Goal: Task Accomplishment & Management: Use online tool/utility

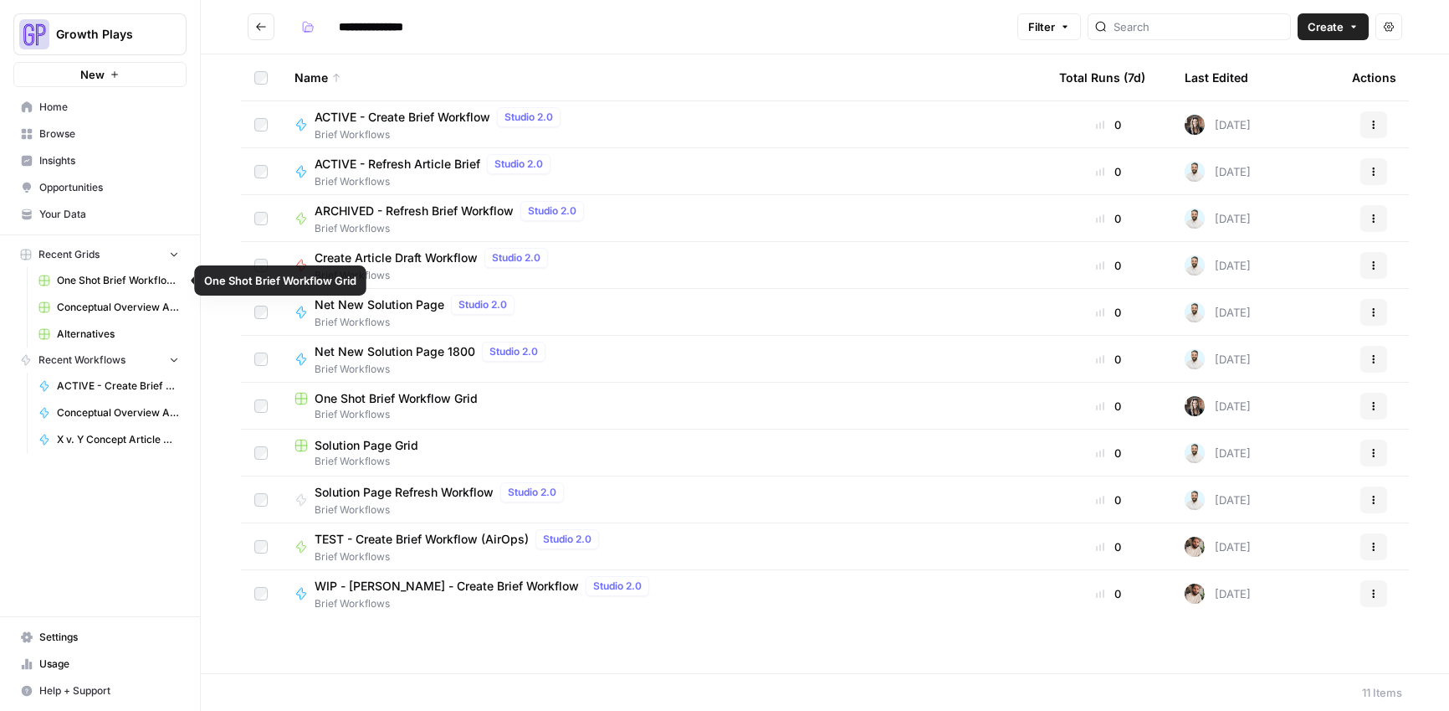
click at [64, 280] on span "One Shot Brief Workflow Grid" at bounding box center [118, 280] width 122 height 15
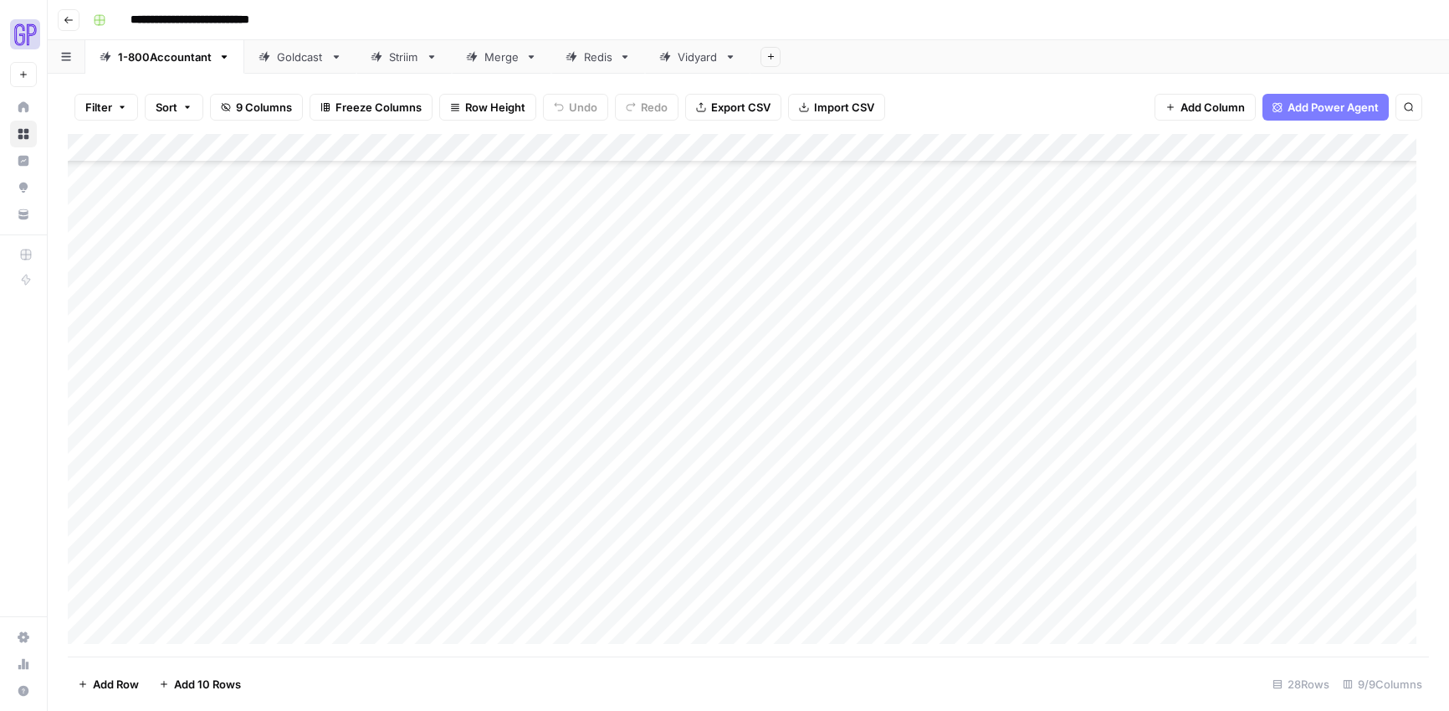
scroll to position [342, 0]
click at [203, 634] on div "Add Column" at bounding box center [749, 395] width 1362 height 522
click at [321, 639] on div "Add Column" at bounding box center [749, 395] width 1362 height 522
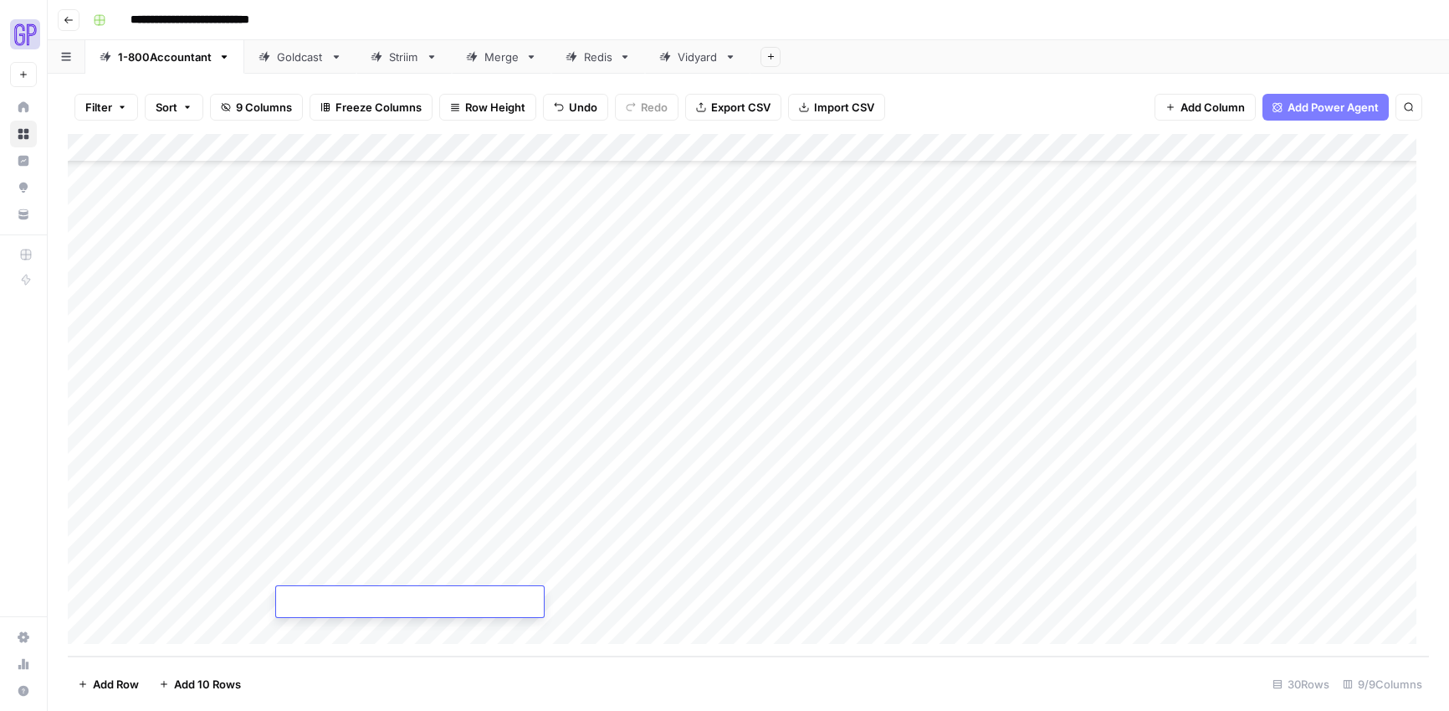
click at [203, 626] on div "Add Column" at bounding box center [749, 395] width 1362 height 522
click at [401, 628] on div "Add Column" at bounding box center [749, 395] width 1362 height 522
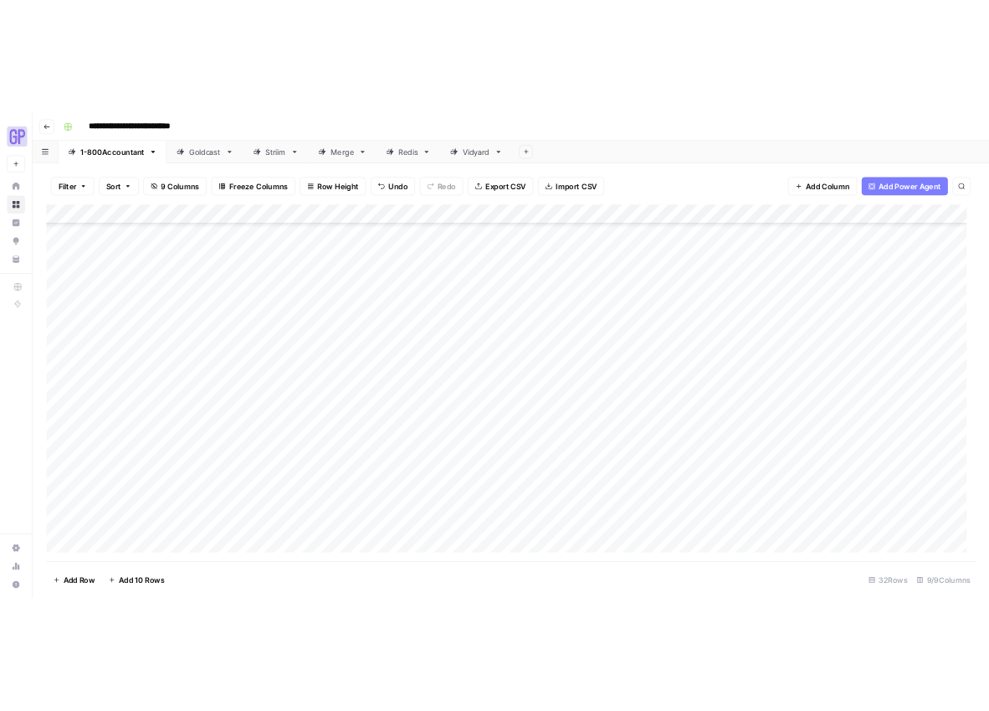
scroll to position [456, 0]
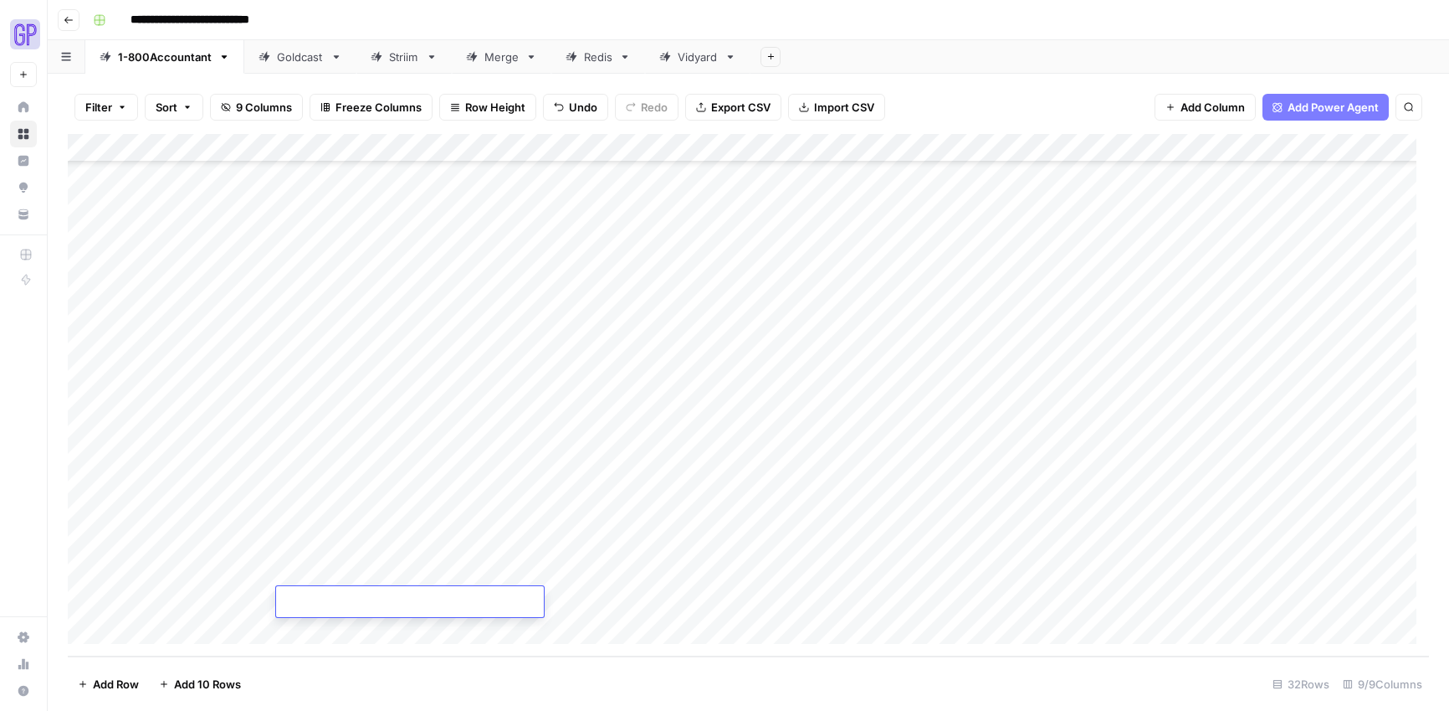
click at [321, 523] on div "Add Column" at bounding box center [749, 395] width 1362 height 522
click at [316, 540] on div "Add Column" at bounding box center [749, 395] width 1362 height 522
click at [316, 540] on textarea at bounding box center [410, 545] width 268 height 23
type textarea "**********"
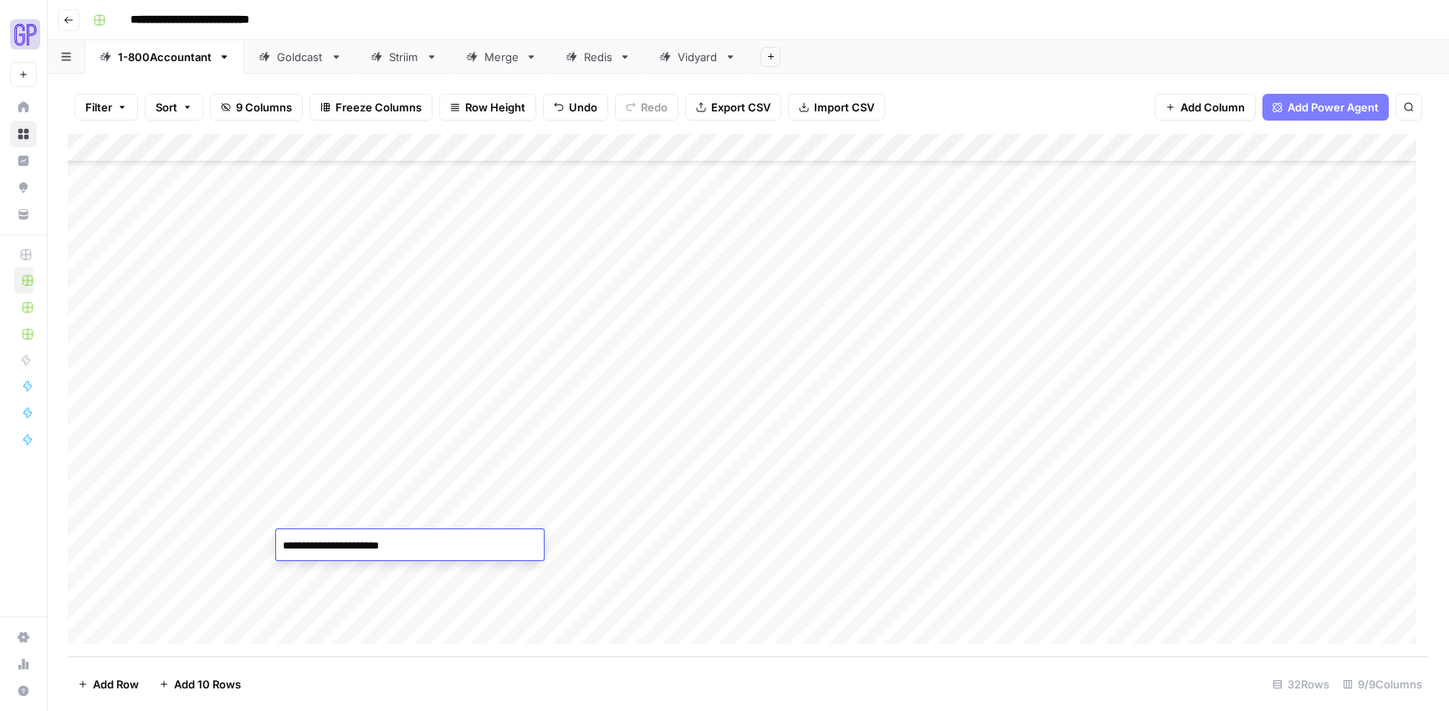
click at [329, 582] on div "Add Column" at bounding box center [749, 395] width 1362 height 522
click at [329, 582] on textarea at bounding box center [410, 573] width 268 height 23
type textarea "**********"
click at [198, 493] on div "Add Column" at bounding box center [749, 395] width 1362 height 522
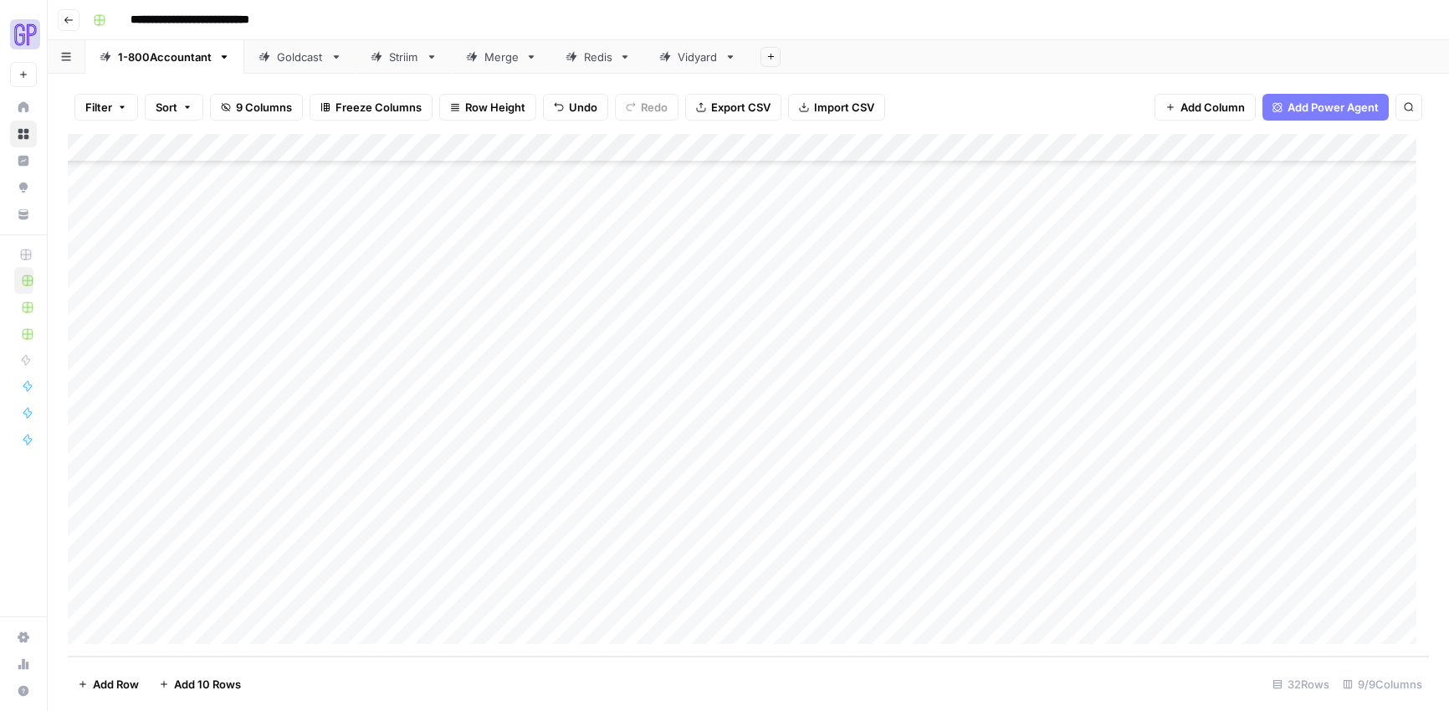
drag, startPoint x: 276, startPoint y: 498, endPoint x: 263, endPoint y: 571, distance: 74.0
click at [263, 571] on div "Add Column" at bounding box center [749, 395] width 1362 height 522
click at [653, 517] on div "Add Column" at bounding box center [749, 395] width 1362 height 522
click at [649, 546] on div "Add Column" at bounding box center [749, 395] width 1362 height 522
click at [653, 573] on div "Add Column" at bounding box center [749, 395] width 1362 height 522
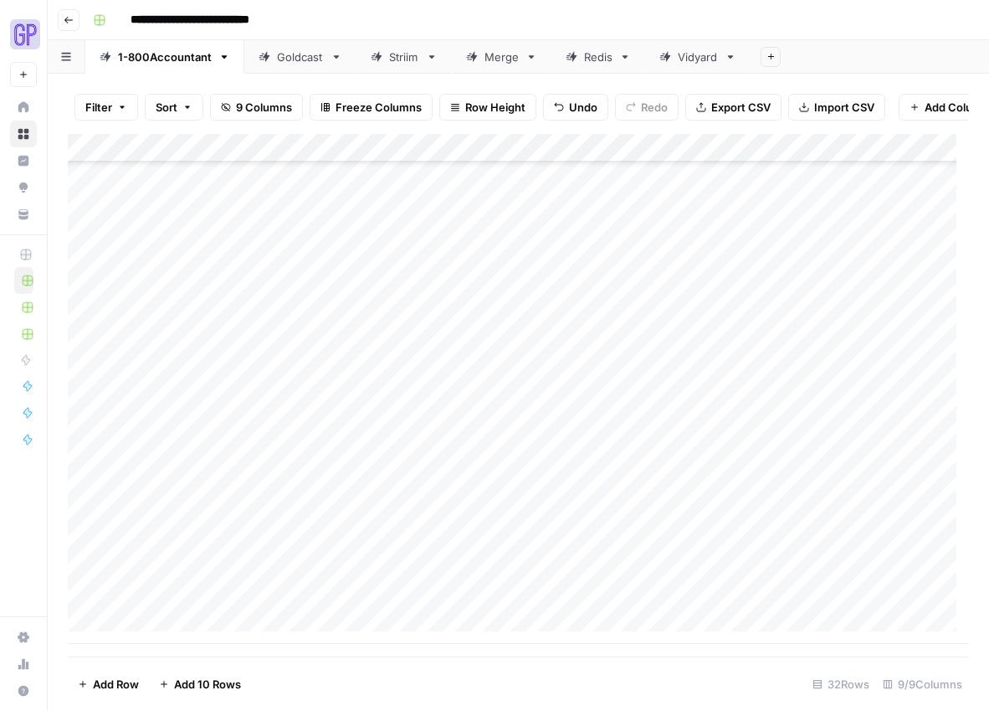
scroll to position [469, 0]
click at [311, 590] on div "Add Column" at bounding box center [518, 389] width 901 height 510
click at [316, 601] on div "Add Column" at bounding box center [518, 389] width 901 height 510
type textarea "**********"
click at [316, 628] on div "Add Column" at bounding box center [518, 389] width 901 height 510
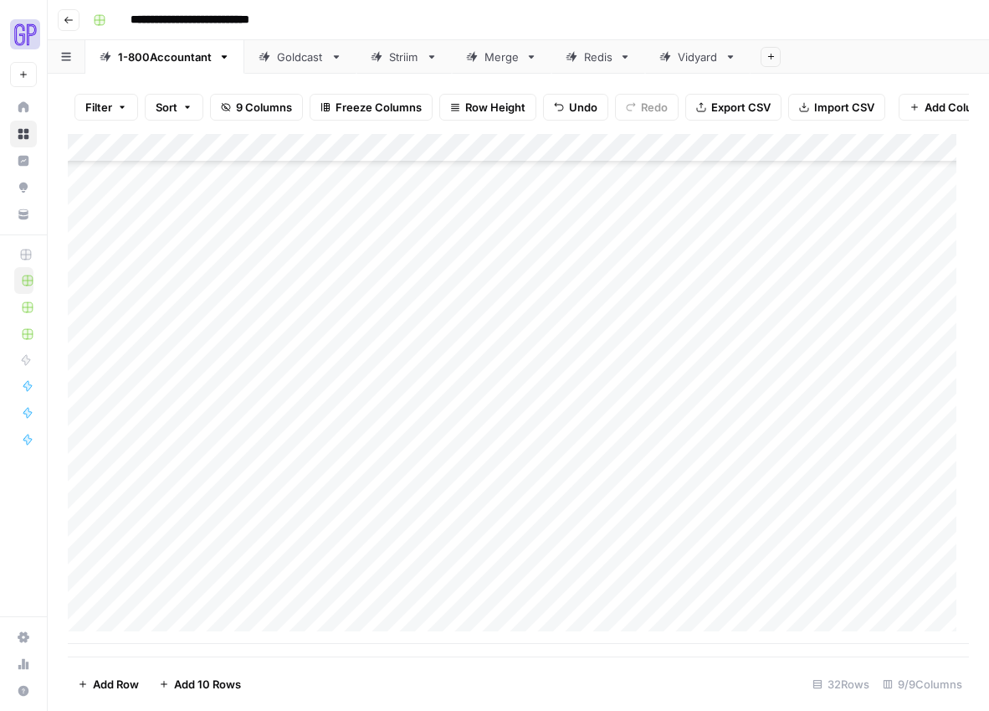
scroll to position [497, 0]
paste textarea "**********"
type textarea "**********"
click at [153, 572] on div "Add Column" at bounding box center [518, 389] width 901 height 510
click at [179, 543] on div "Add Column" at bounding box center [518, 389] width 901 height 510
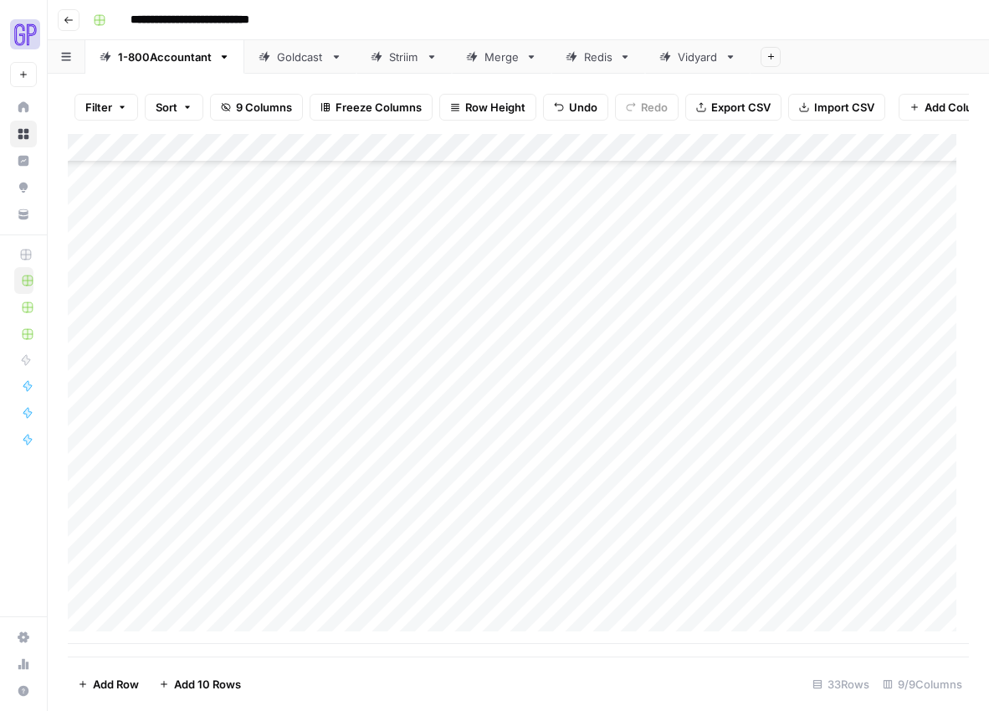
drag, startPoint x: 276, startPoint y: 555, endPoint x: 271, endPoint y: 596, distance: 41.3
click at [271, 597] on div "Add Column" at bounding box center [518, 389] width 901 height 510
click at [648, 572] on div "Add Column" at bounding box center [518, 389] width 901 height 510
click at [648, 600] on div "Add Column" at bounding box center [518, 389] width 901 height 510
click at [559, 240] on div "Add Column" at bounding box center [518, 389] width 901 height 510
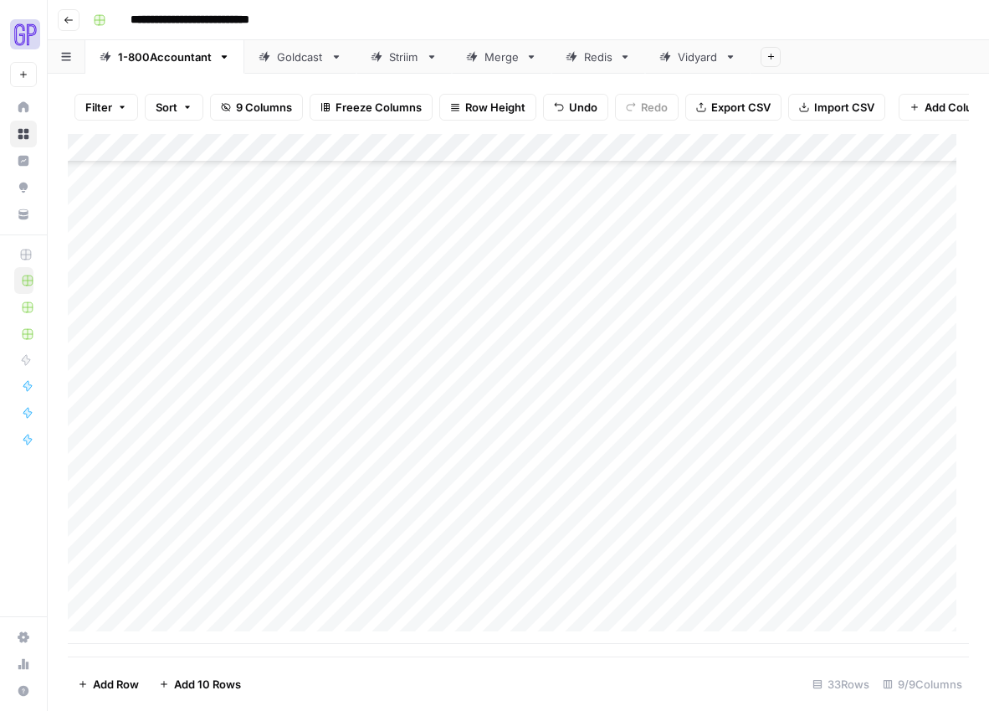
click at [413, 549] on div "Add Column" at bounding box center [518, 389] width 901 height 510
click at [408, 579] on div "Add Column" at bounding box center [518, 389] width 901 height 510
click at [690, 572] on div "Add Column" at bounding box center [518, 389] width 901 height 510
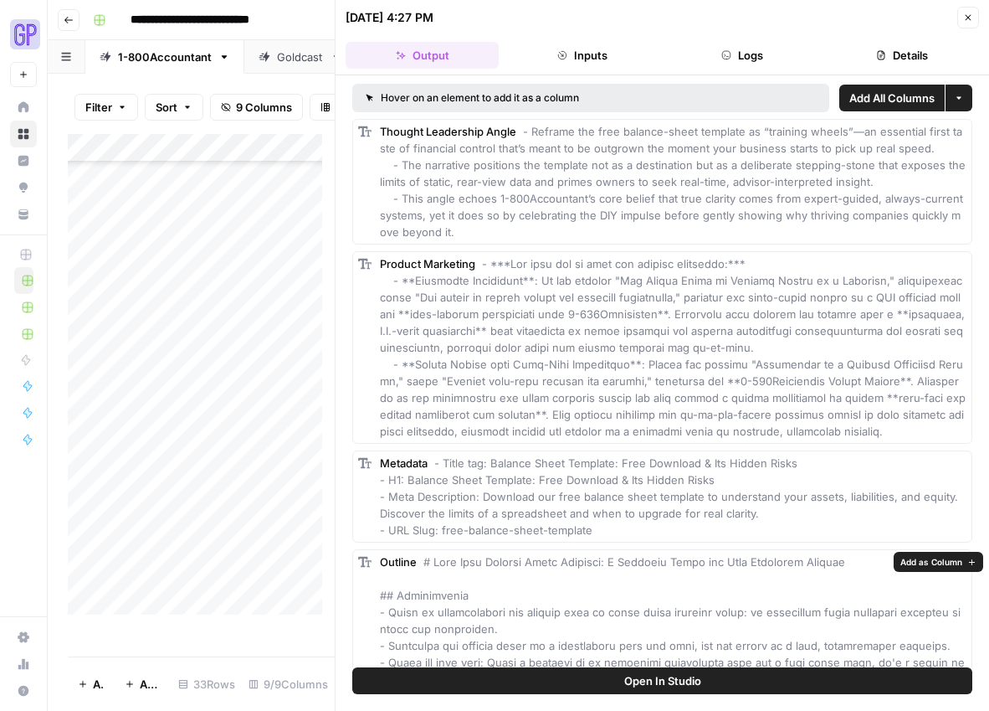
click at [750, 690] on button "Open In Studio" at bounding box center [662, 680] width 620 height 27
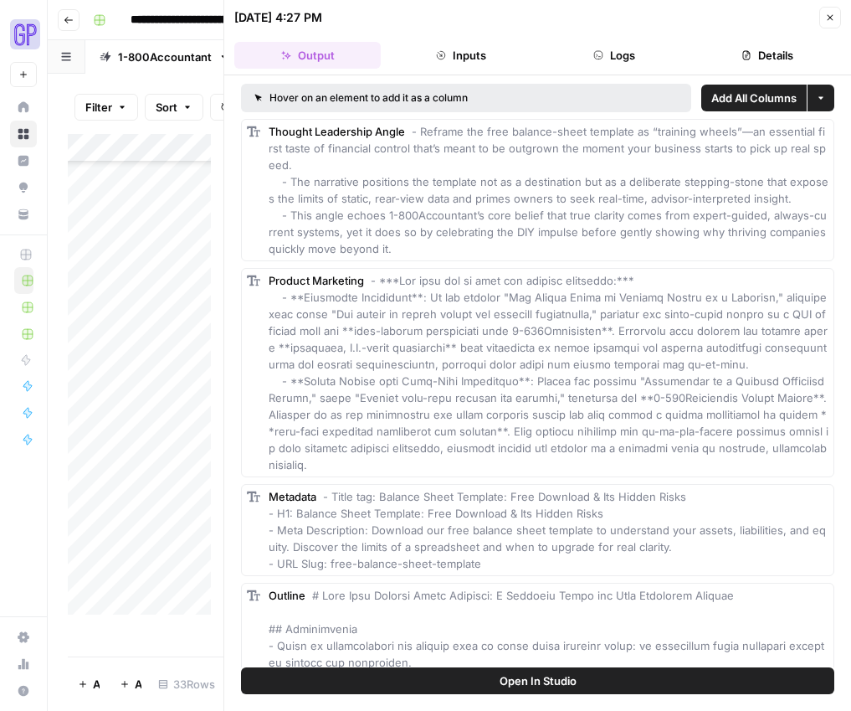
click at [828, 18] on icon "button" at bounding box center [830, 18] width 10 height 10
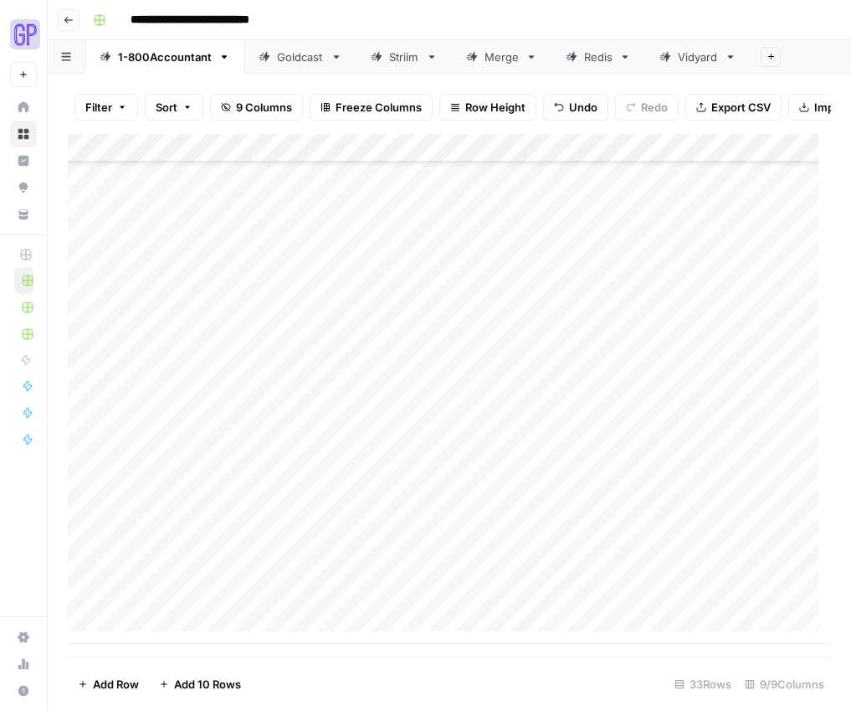
click at [691, 598] on div "Add Column" at bounding box center [449, 389] width 763 height 510
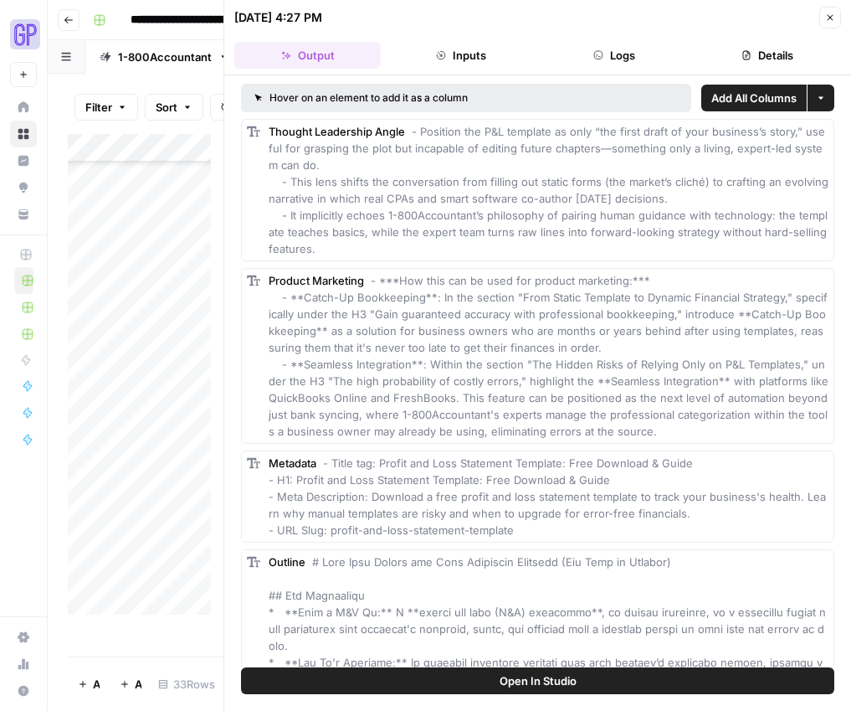
click at [515, 683] on span "Open In Studio" at bounding box center [538, 680] width 77 height 17
click at [825, 16] on icon "button" at bounding box center [830, 18] width 10 height 10
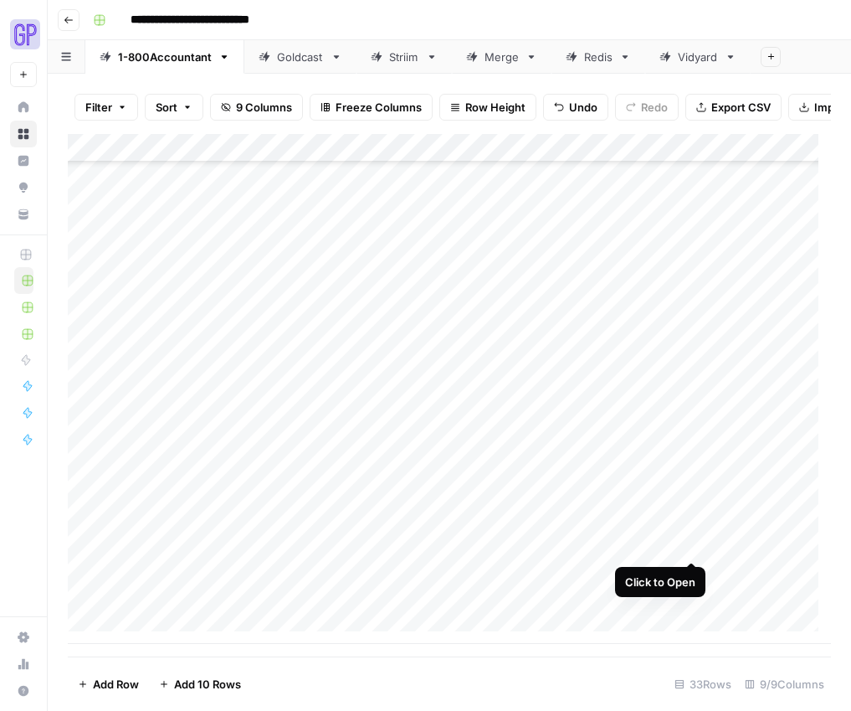
click at [694, 545] on div "Add Column" at bounding box center [449, 389] width 763 height 510
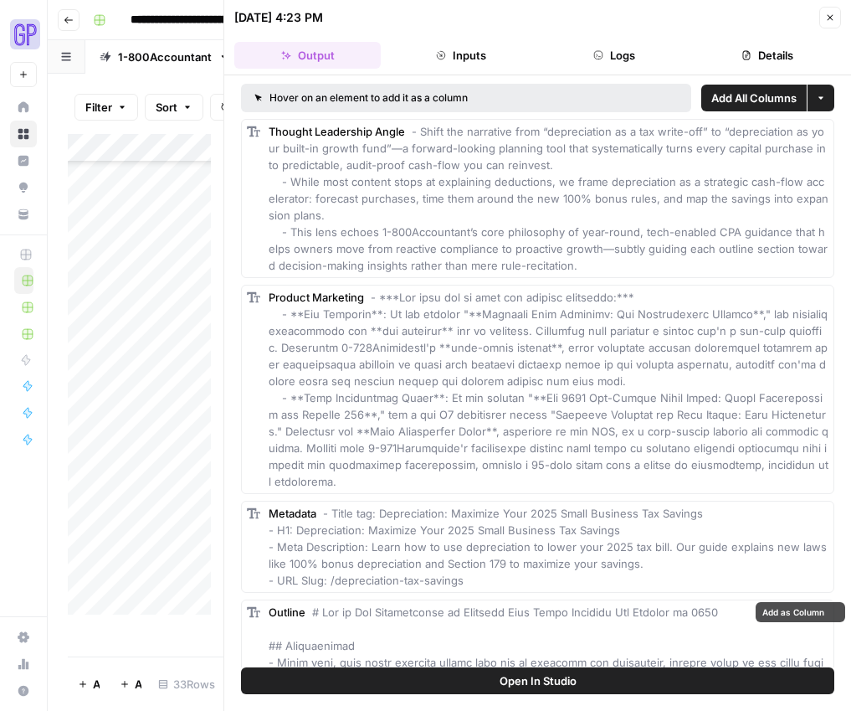
click at [530, 685] on span "Open In Studio" at bounding box center [538, 680] width 77 height 17
click at [831, 16] on icon "button" at bounding box center [831, 18] width 6 height 6
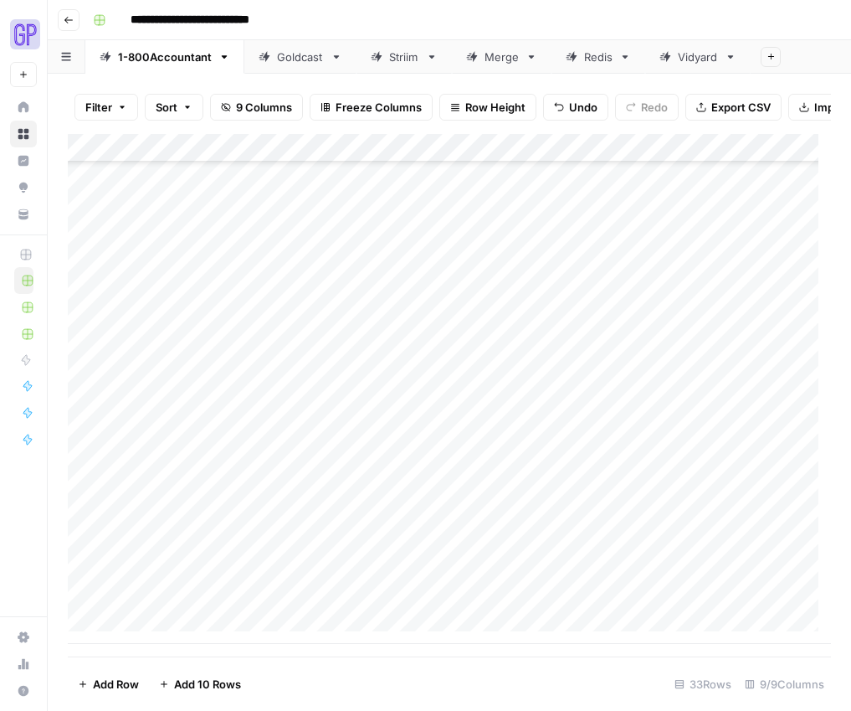
click at [613, 513] on div "Add Column" at bounding box center [449, 389] width 763 height 510
click at [685, 513] on div "Add Column" at bounding box center [449, 389] width 763 height 510
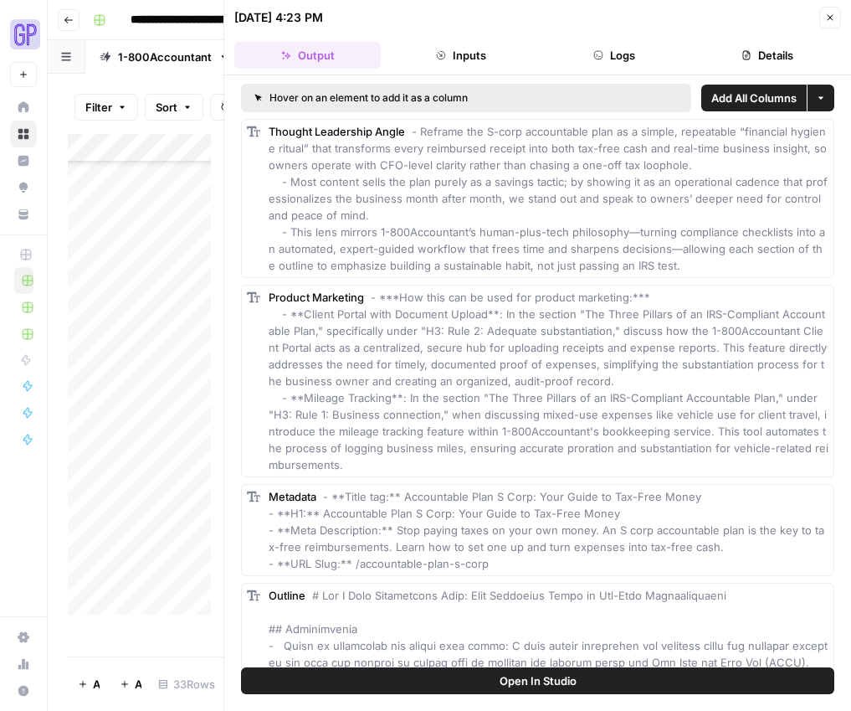
click at [571, 682] on span "Open In Studio" at bounding box center [538, 680] width 77 height 17
click at [828, 17] on icon "button" at bounding box center [830, 18] width 10 height 10
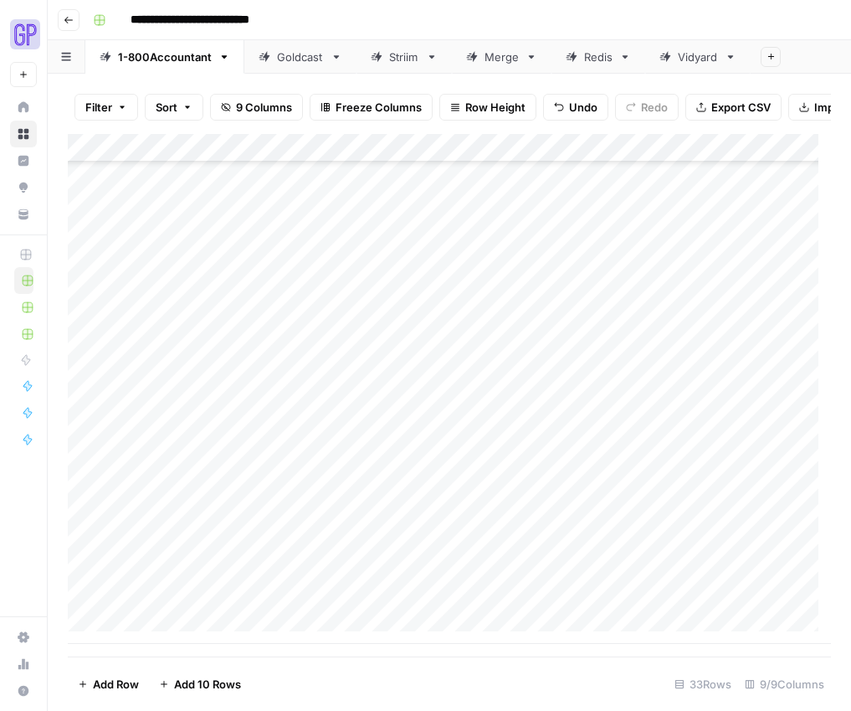
click at [687, 485] on div "Add Column" at bounding box center [449, 389] width 763 height 510
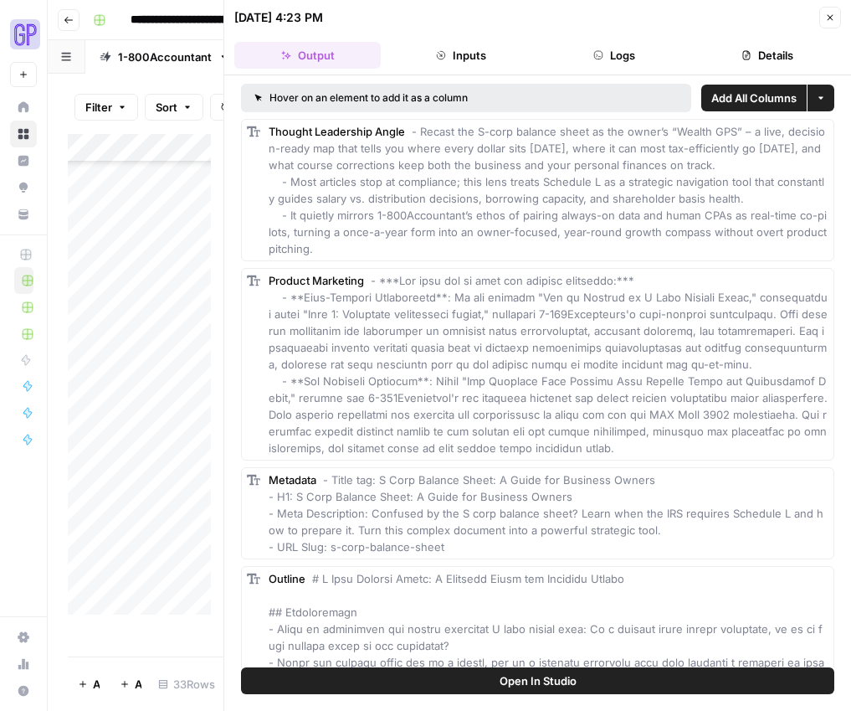
click at [550, 683] on span "Open In Studio" at bounding box center [538, 680] width 77 height 17
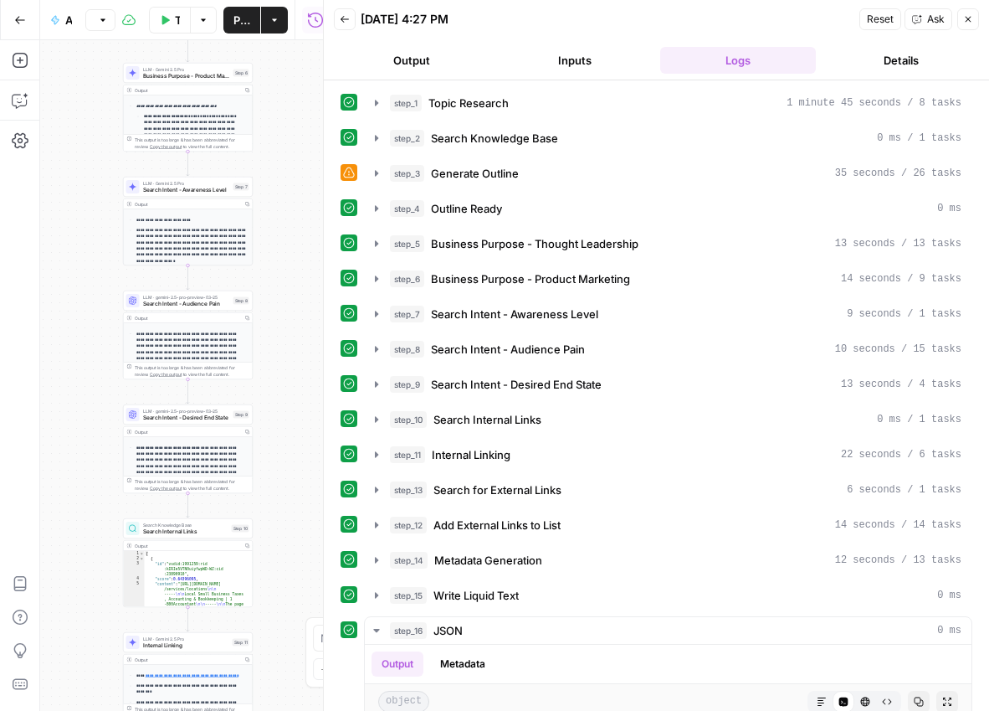
click at [426, 53] on button "Output" at bounding box center [412, 60] width 156 height 27
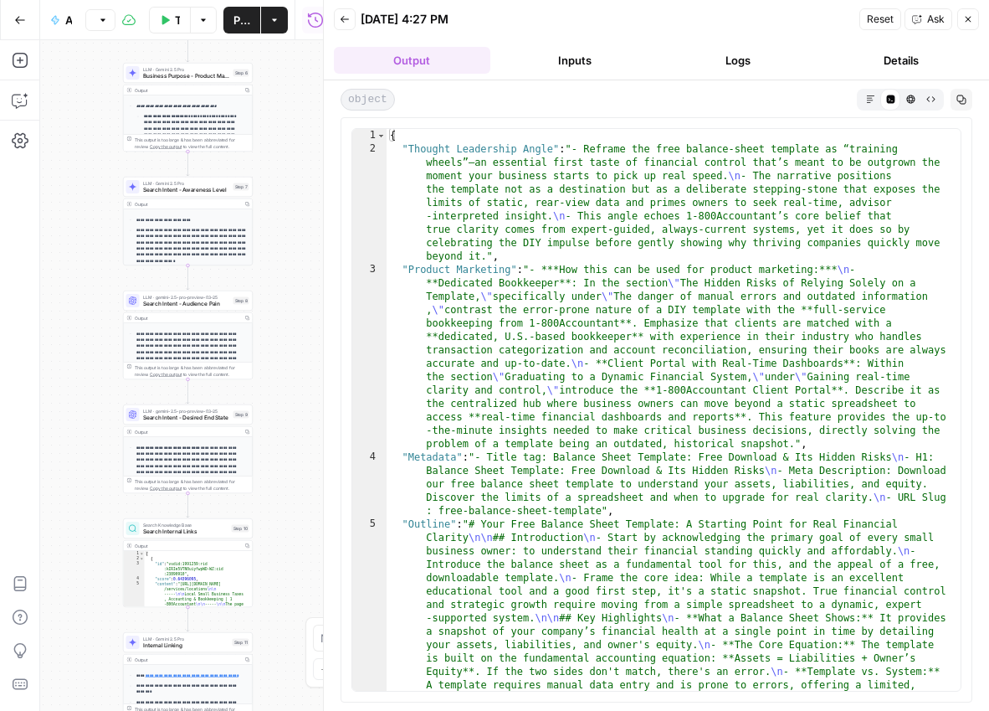
click at [870, 95] on icon "button" at bounding box center [870, 99] width 8 height 8
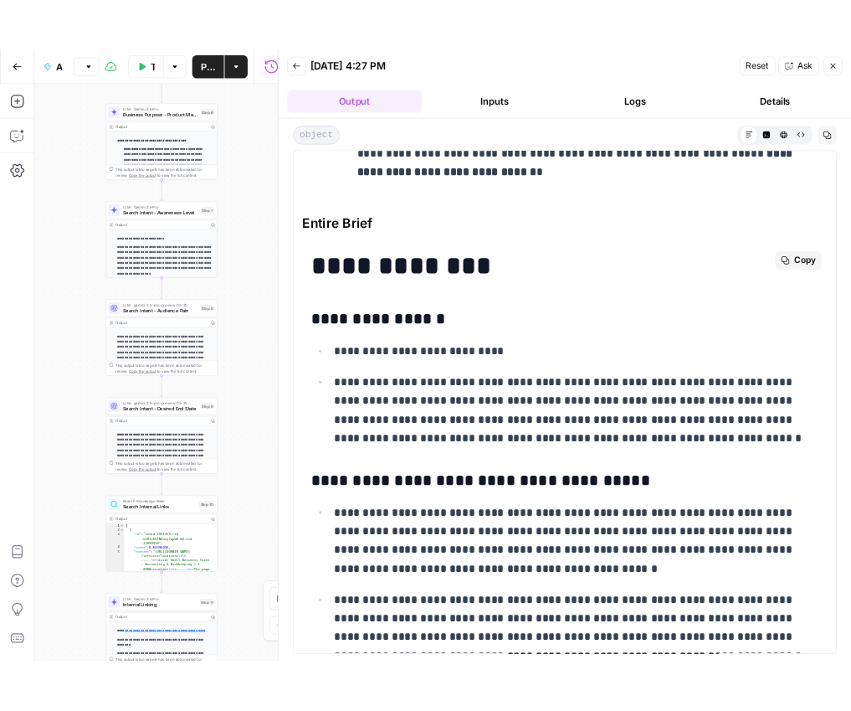
scroll to position [4839, 0]
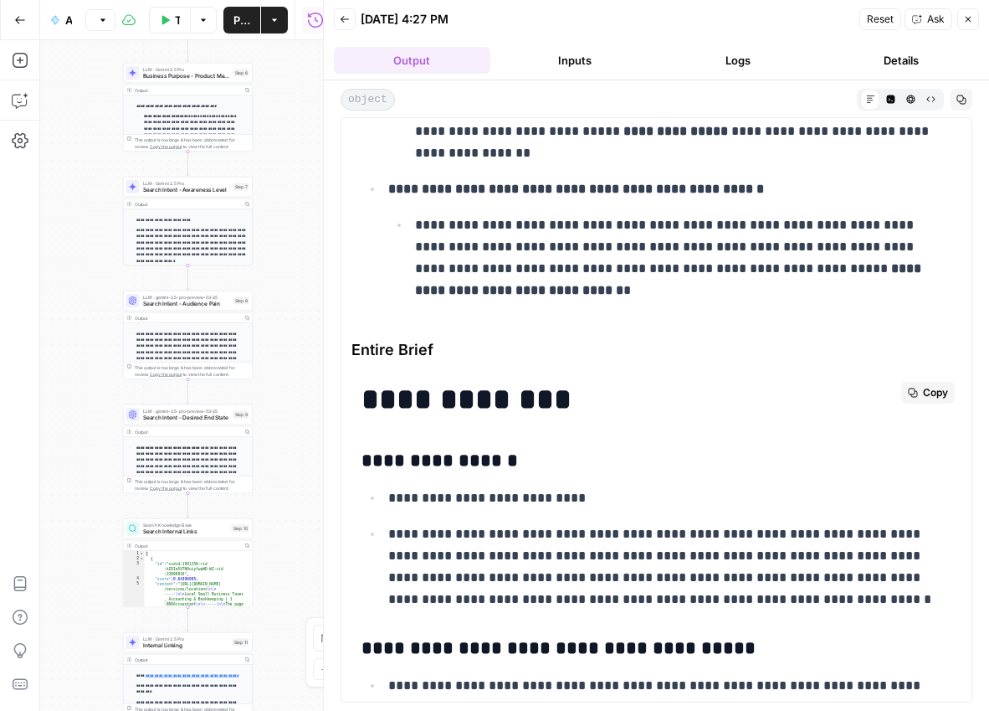
click at [909, 389] on button "Copy" at bounding box center [928, 393] width 54 height 22
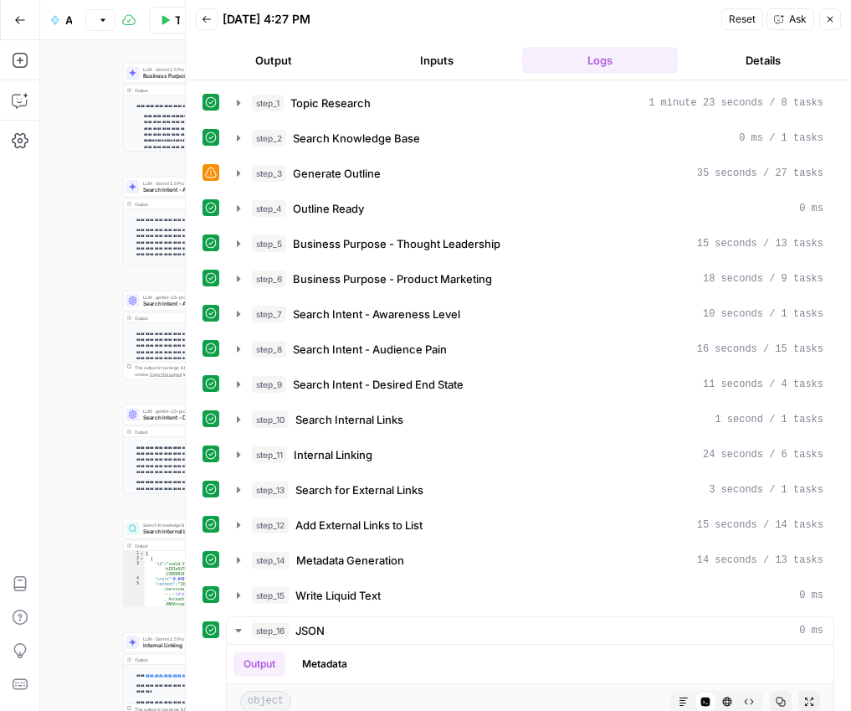
click at [281, 67] on button "Output" at bounding box center [274, 60] width 156 height 27
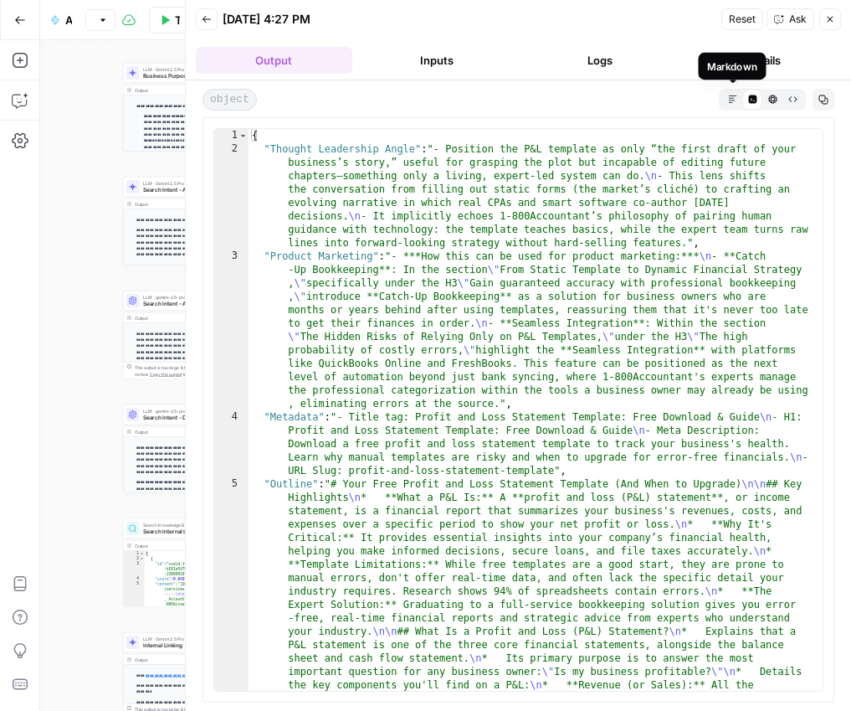
click at [730, 102] on icon "button" at bounding box center [732, 99] width 9 height 9
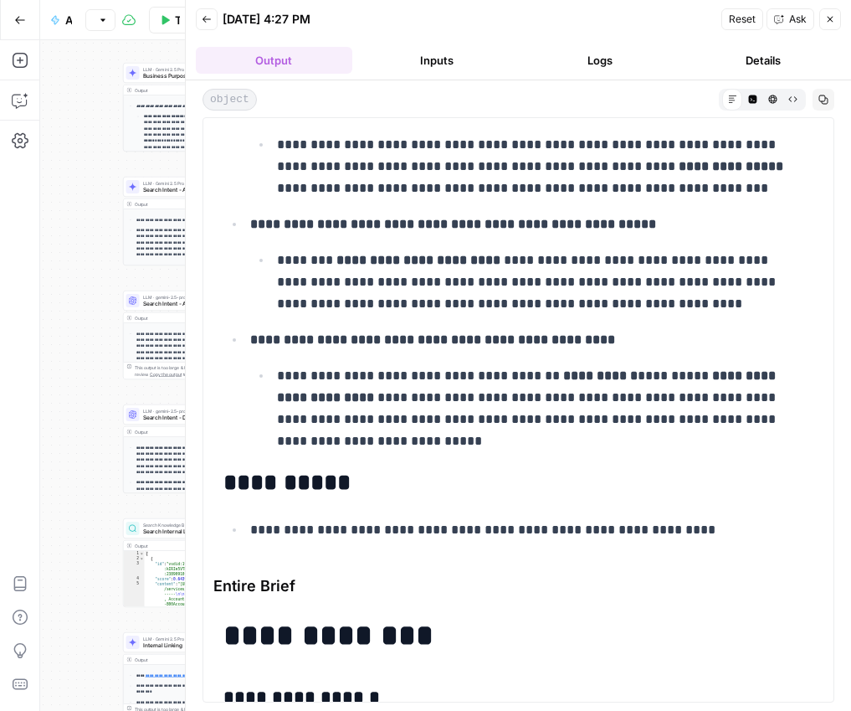
scroll to position [5387, 0]
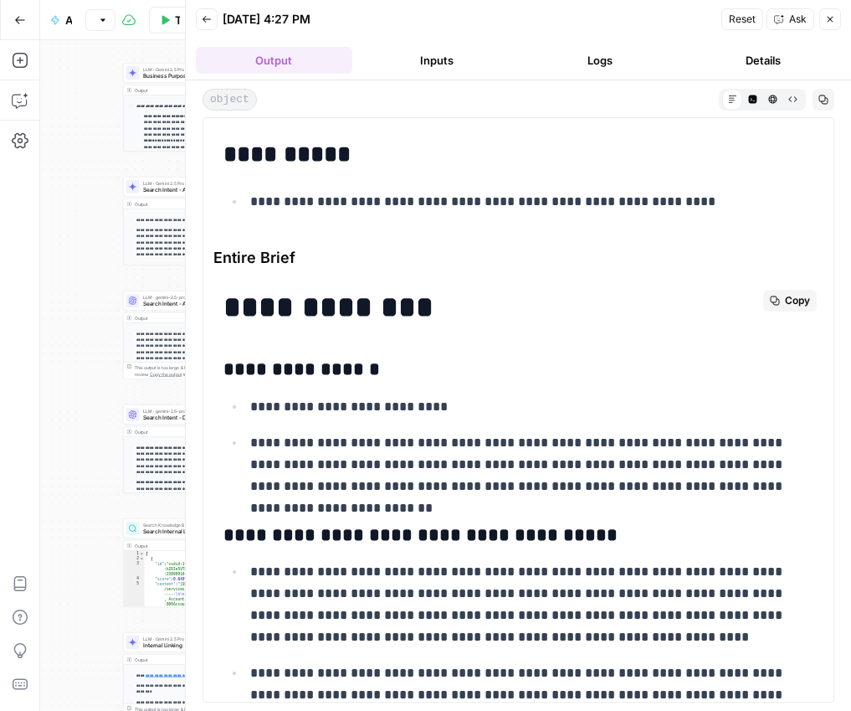
click at [767, 304] on button "Copy" at bounding box center [790, 301] width 54 height 22
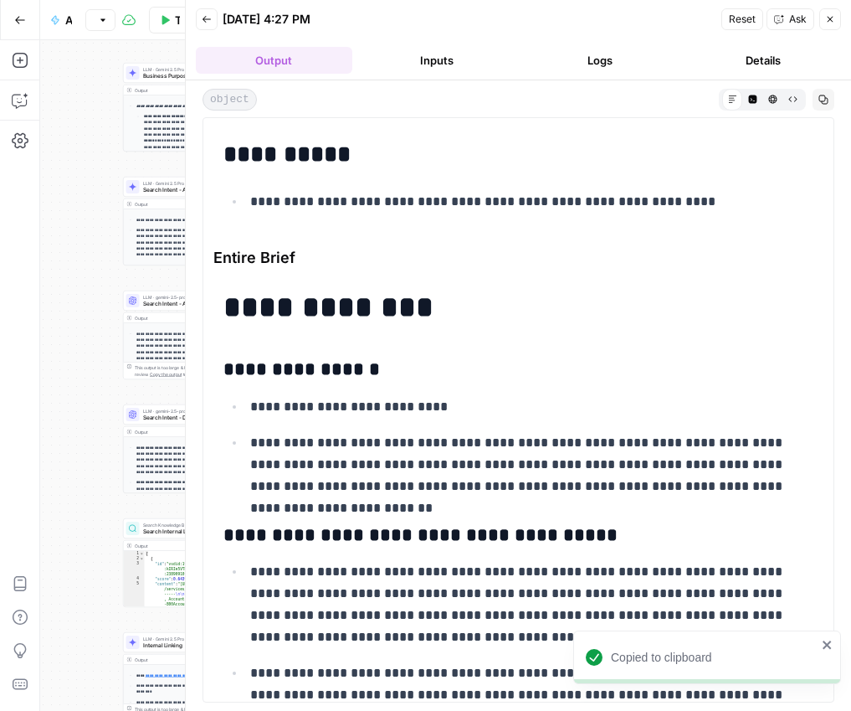
click at [213, 18] on button "Back" at bounding box center [207, 19] width 22 height 22
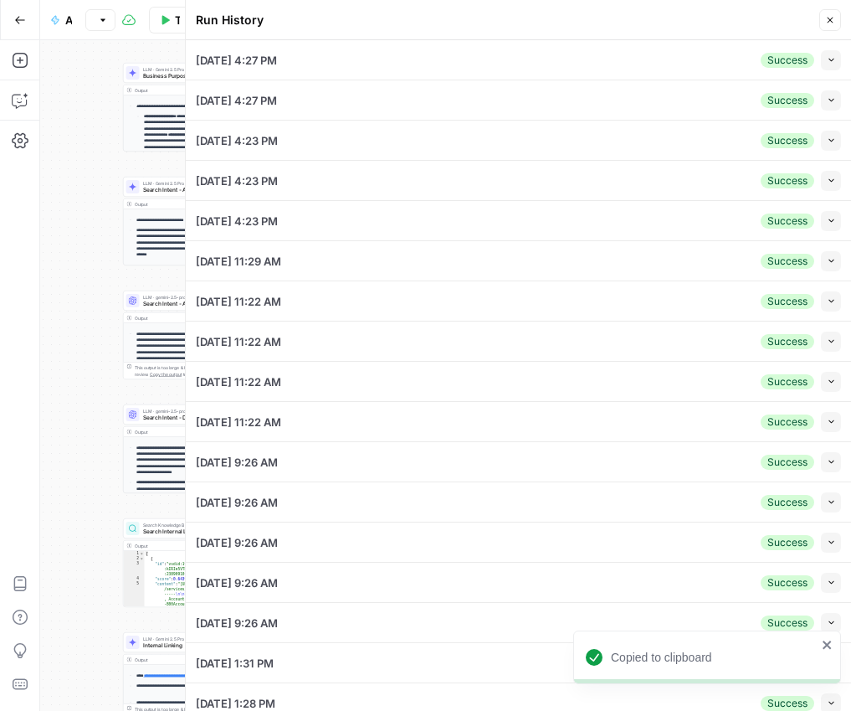
click at [837, 20] on button "Close" at bounding box center [830, 20] width 22 height 22
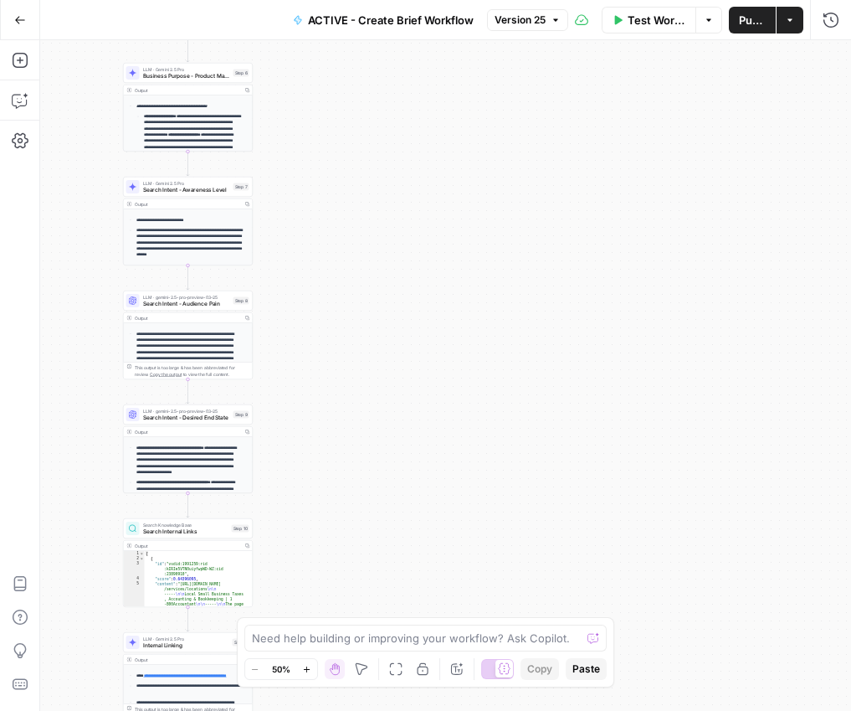
click at [11, 12] on button "Go Back" at bounding box center [20, 20] width 30 height 30
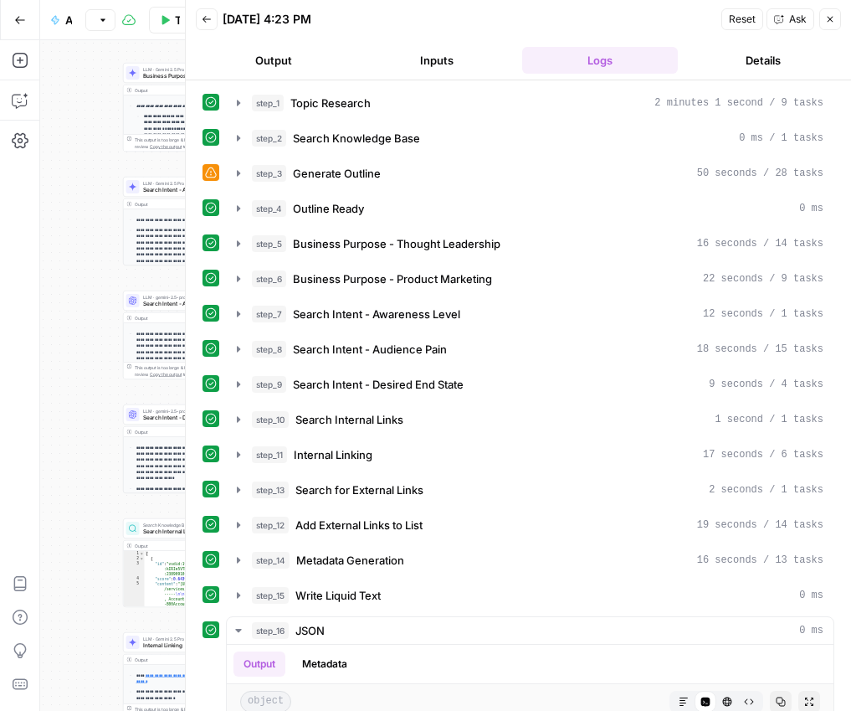
click at [274, 55] on button "Output" at bounding box center [274, 60] width 156 height 27
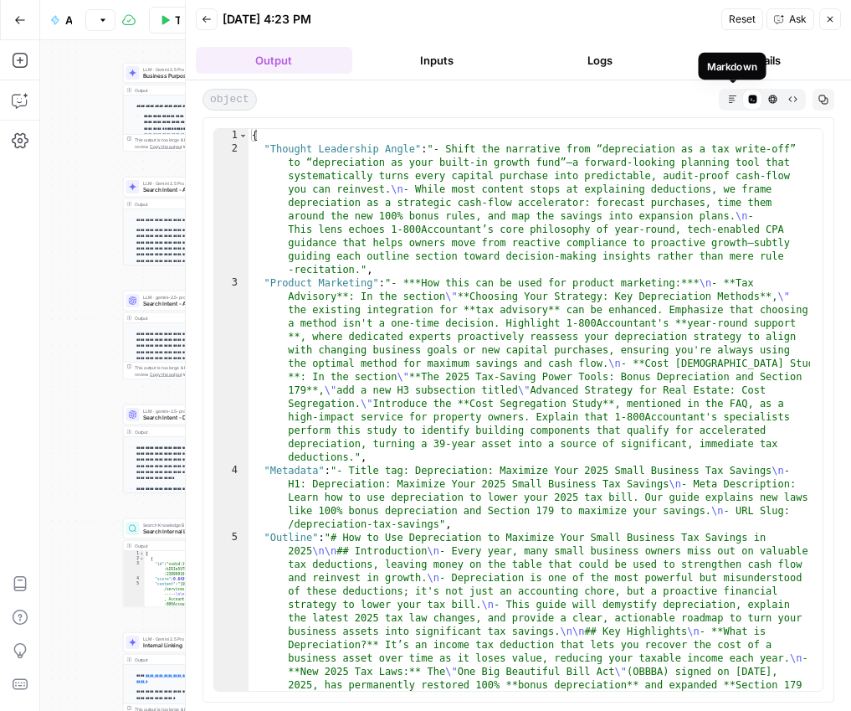
click at [732, 100] on icon "button" at bounding box center [732, 99] width 9 height 9
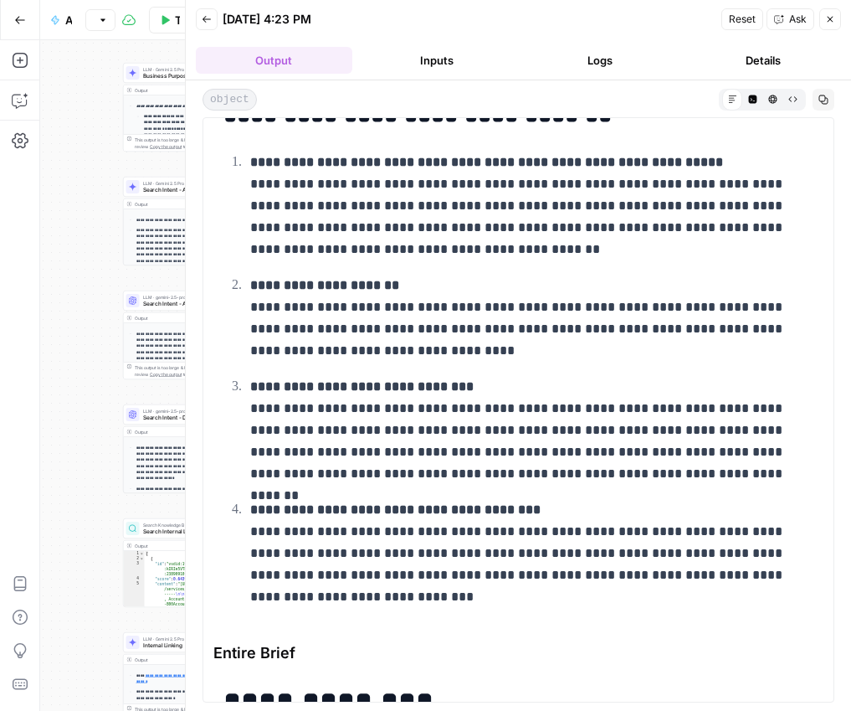
scroll to position [4924, 0]
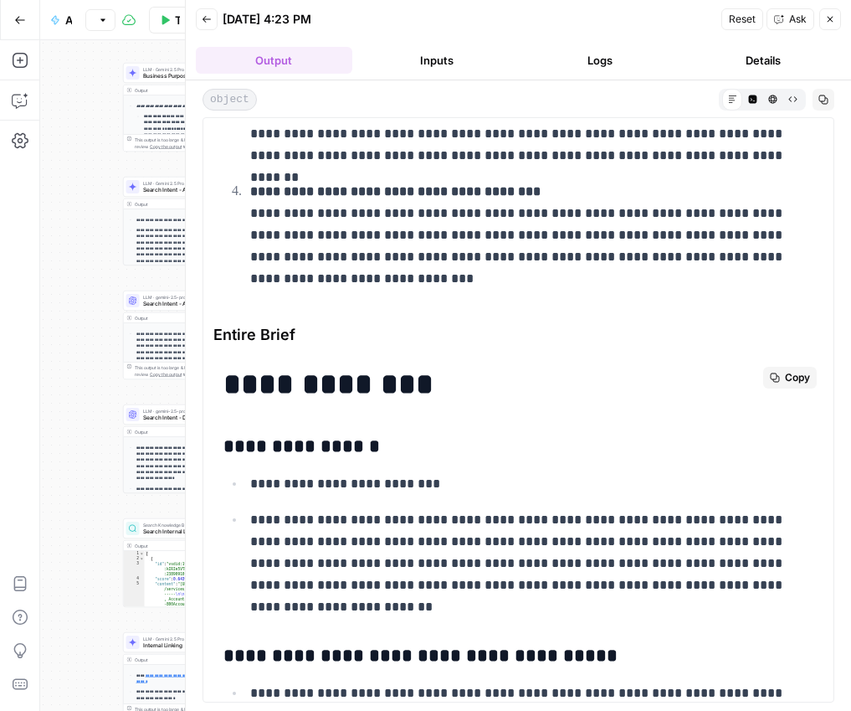
click at [785, 373] on span "Copy" at bounding box center [797, 377] width 25 height 15
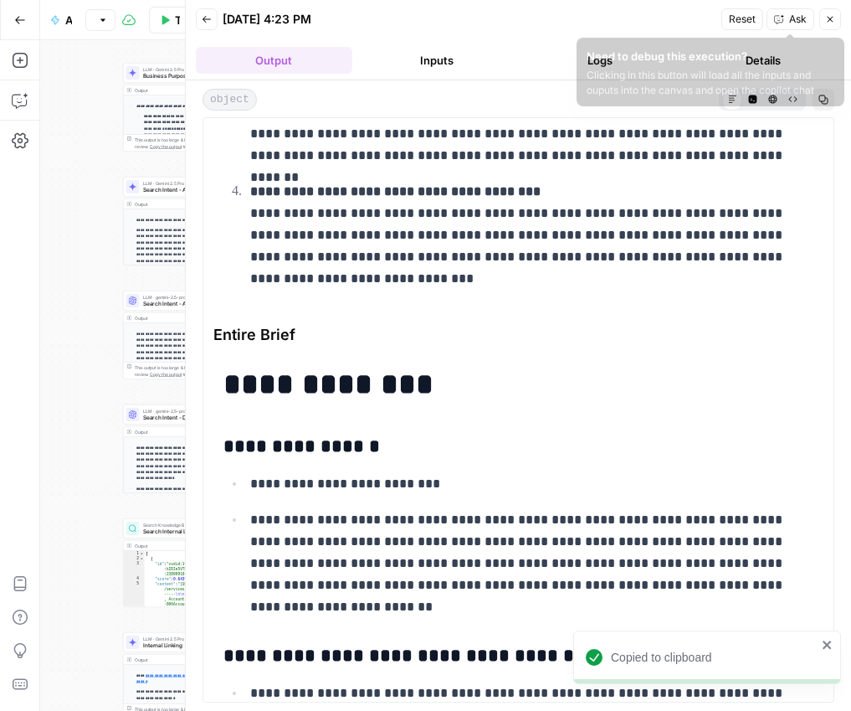
click at [827, 20] on icon "button" at bounding box center [830, 19] width 10 height 10
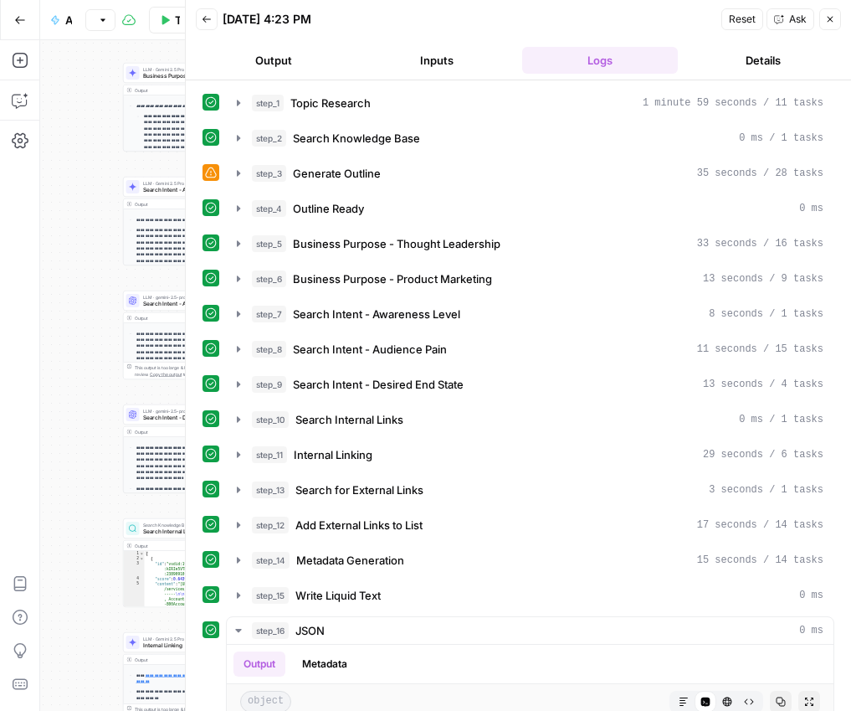
click at [289, 55] on button "Output" at bounding box center [274, 60] width 156 height 27
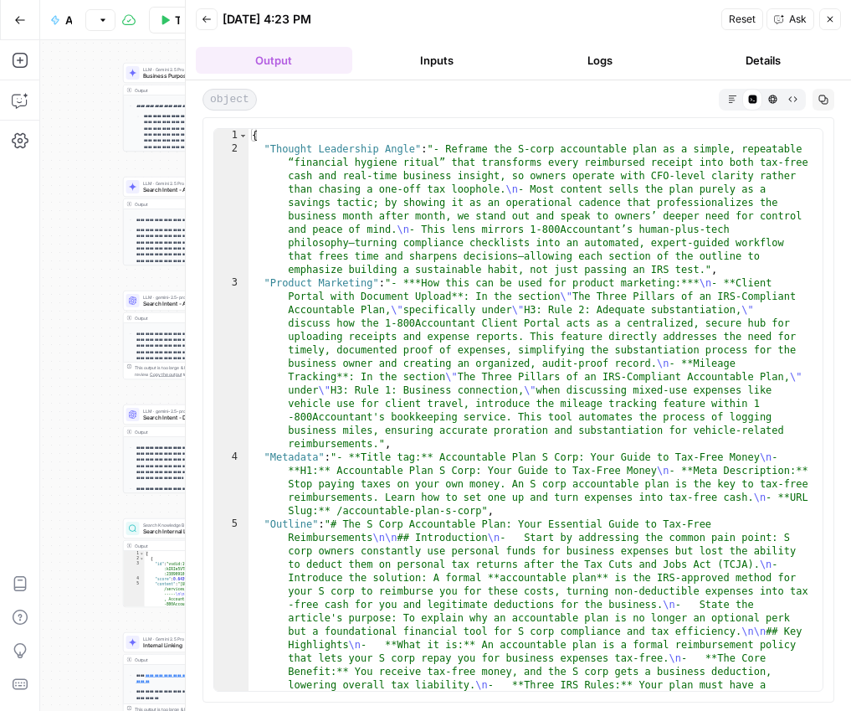
click at [731, 98] on icon "button" at bounding box center [732, 99] width 9 height 9
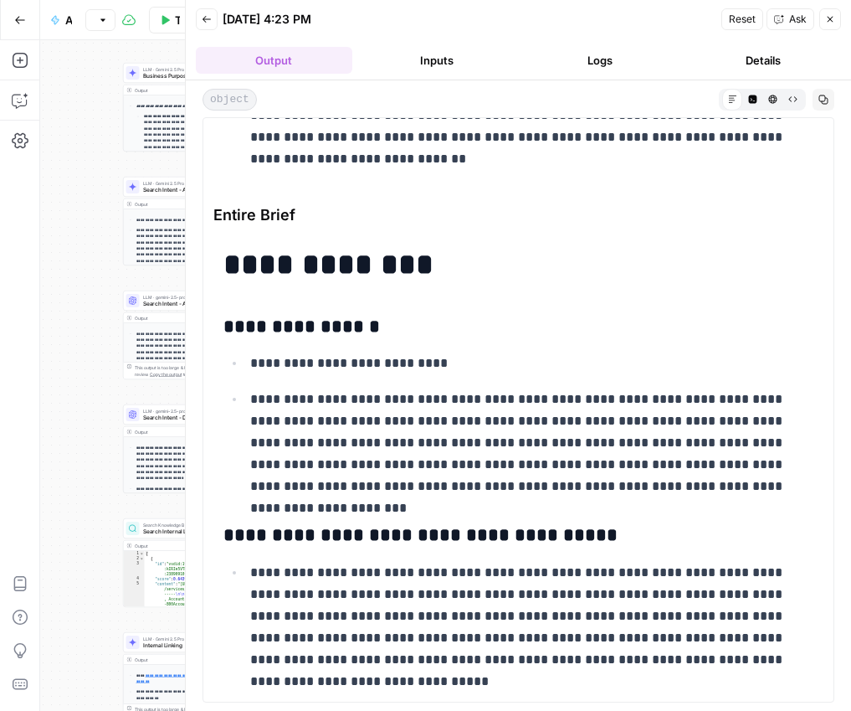
scroll to position [6173, 0]
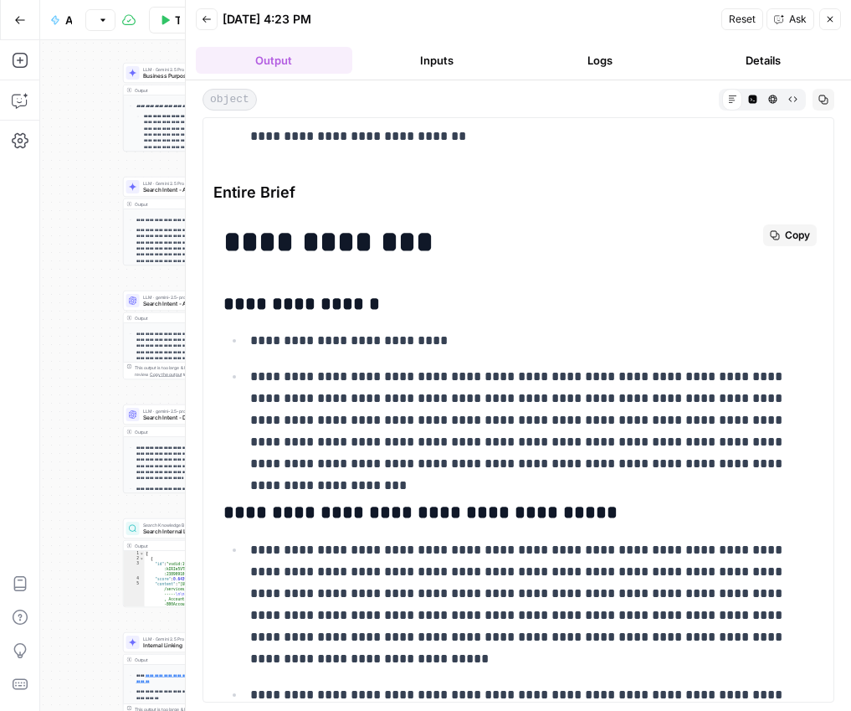
click at [791, 233] on span "Copy" at bounding box center [797, 235] width 25 height 15
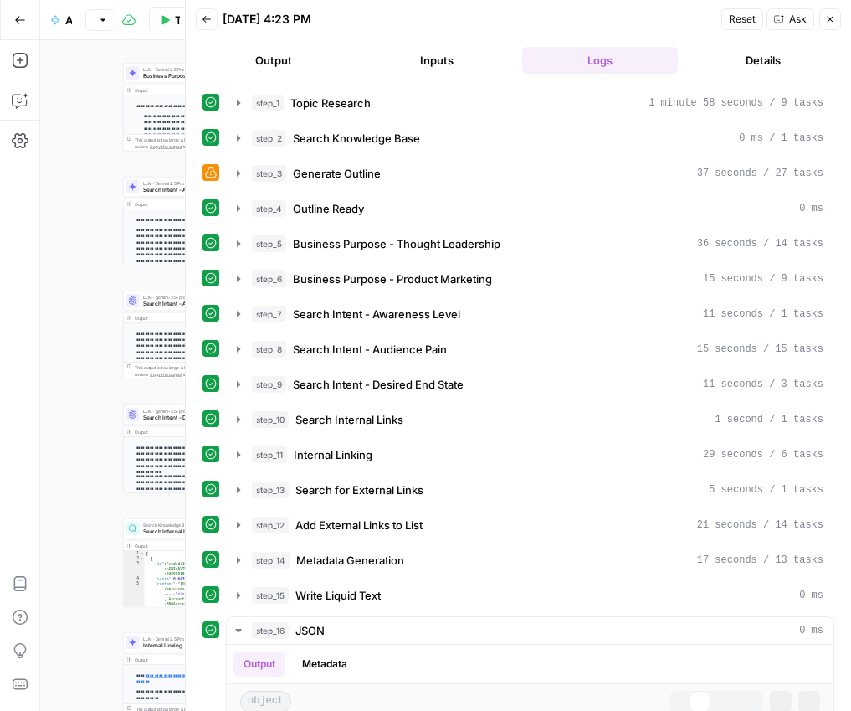
click at [287, 53] on button "Output" at bounding box center [274, 60] width 156 height 27
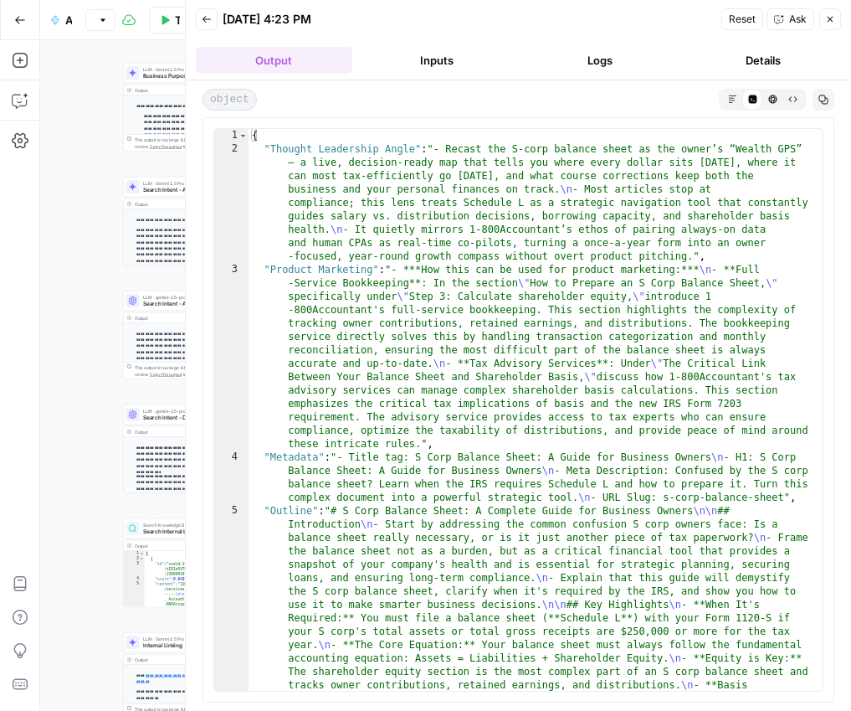
click at [734, 100] on icon "button" at bounding box center [732, 99] width 9 height 9
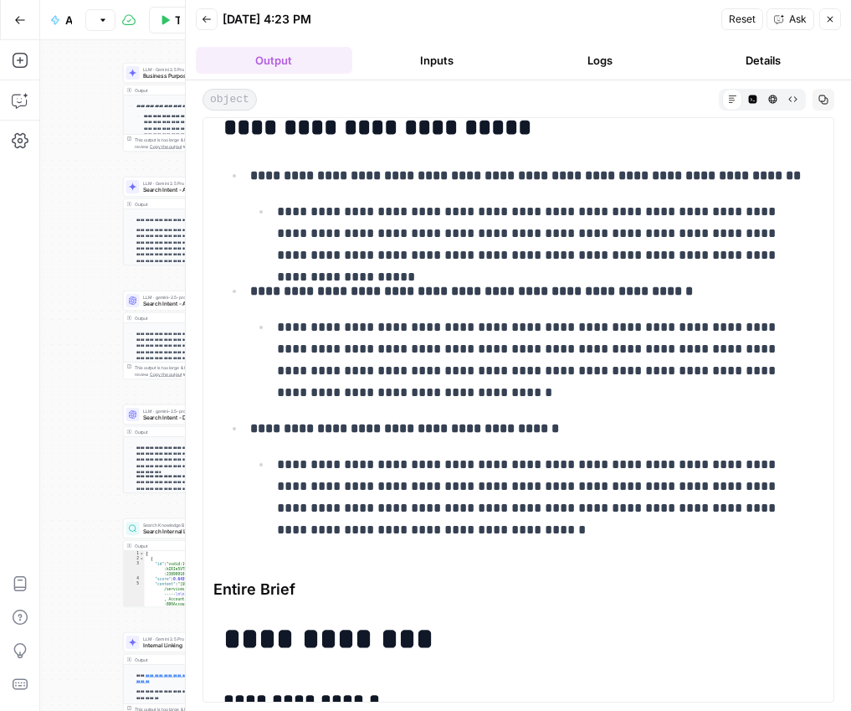
scroll to position [4813, 0]
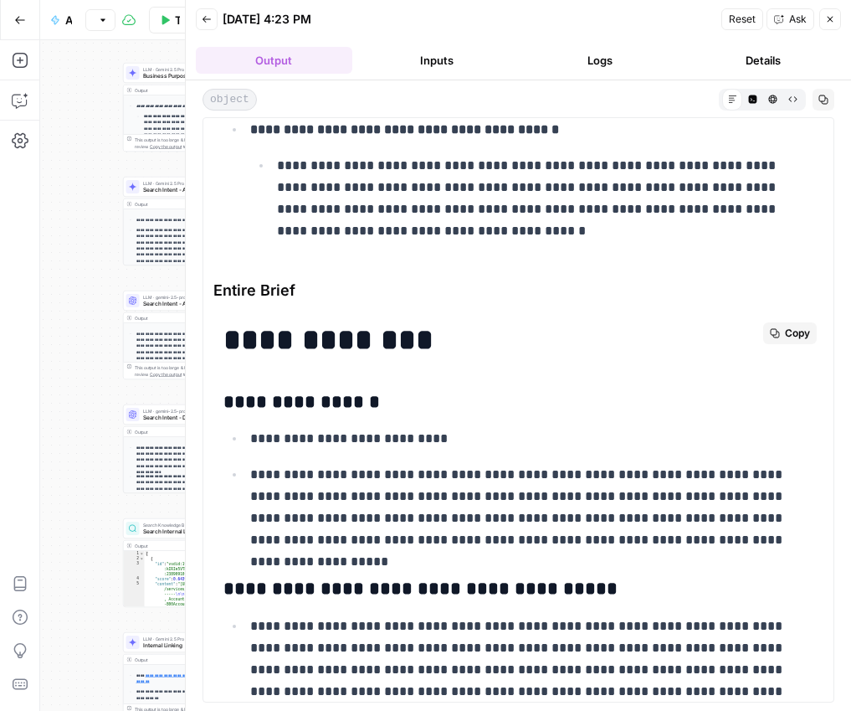
click at [785, 330] on span "Copy" at bounding box center [797, 333] width 25 height 15
